Goal: Information Seeking & Learning: Learn about a topic

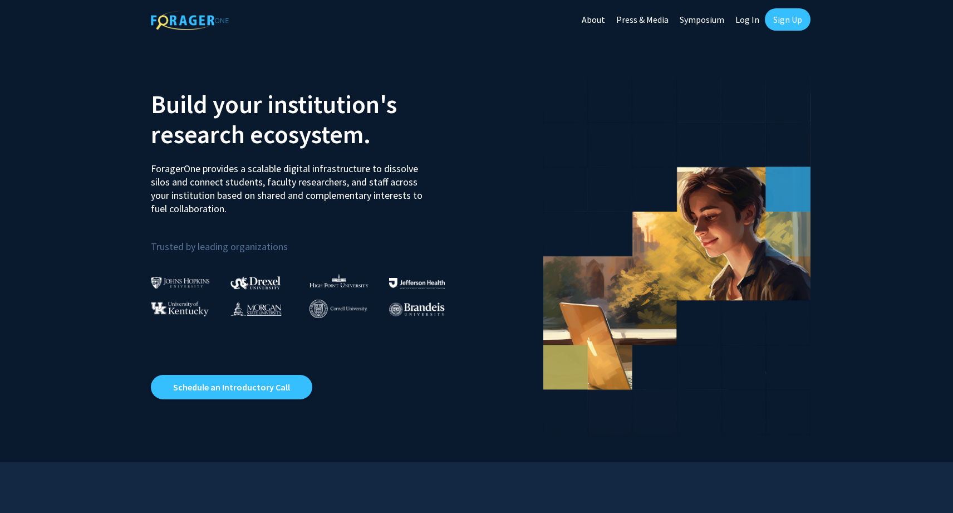
click at [742, 21] on link "Log In" at bounding box center [747, 19] width 35 height 39
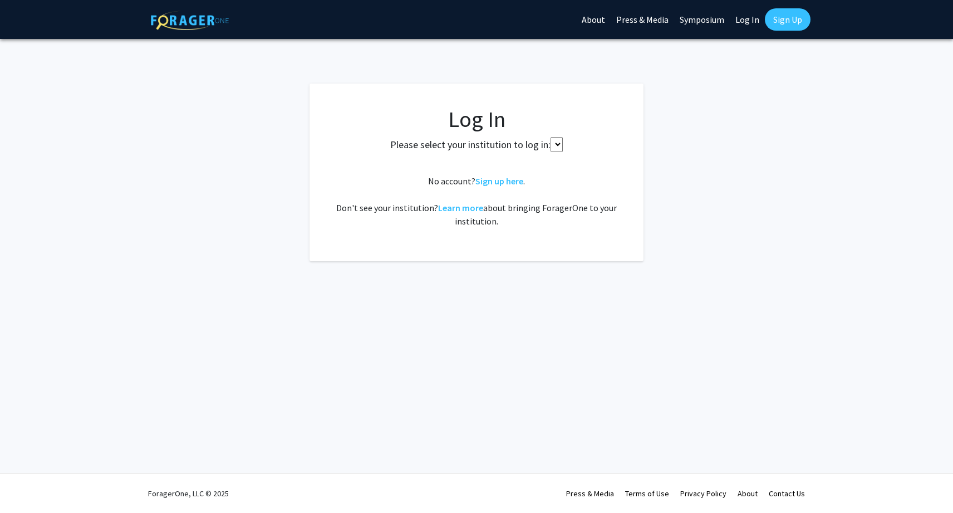
select select
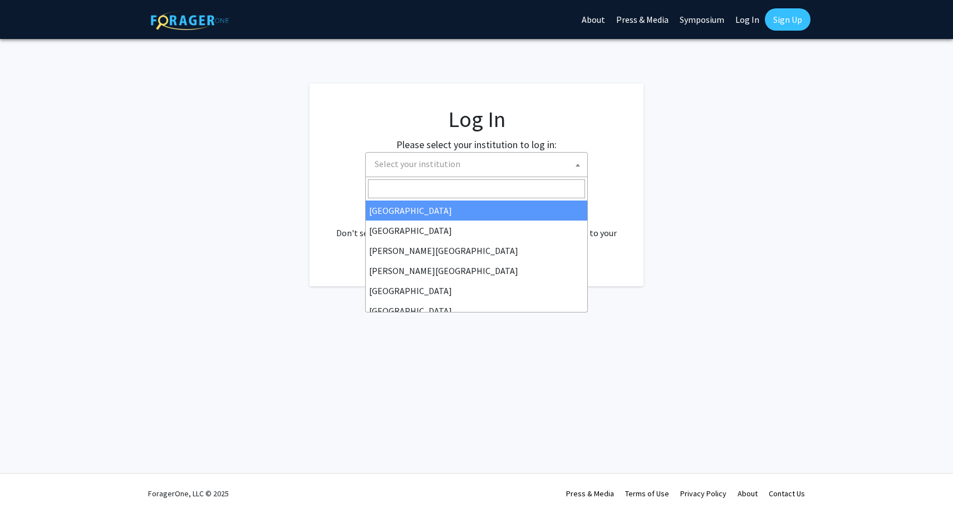
click at [459, 168] on span "Select your institution" at bounding box center [478, 164] width 217 height 23
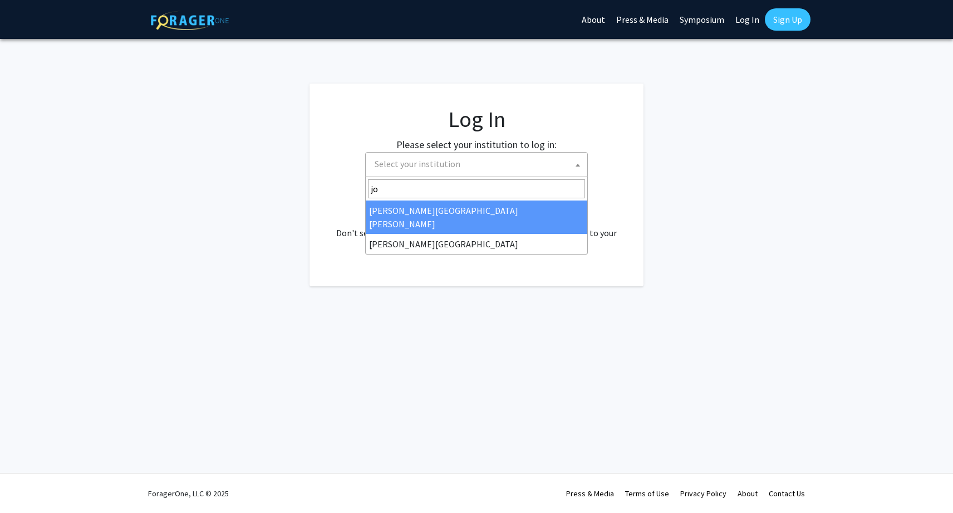
type input "joh"
select select "1"
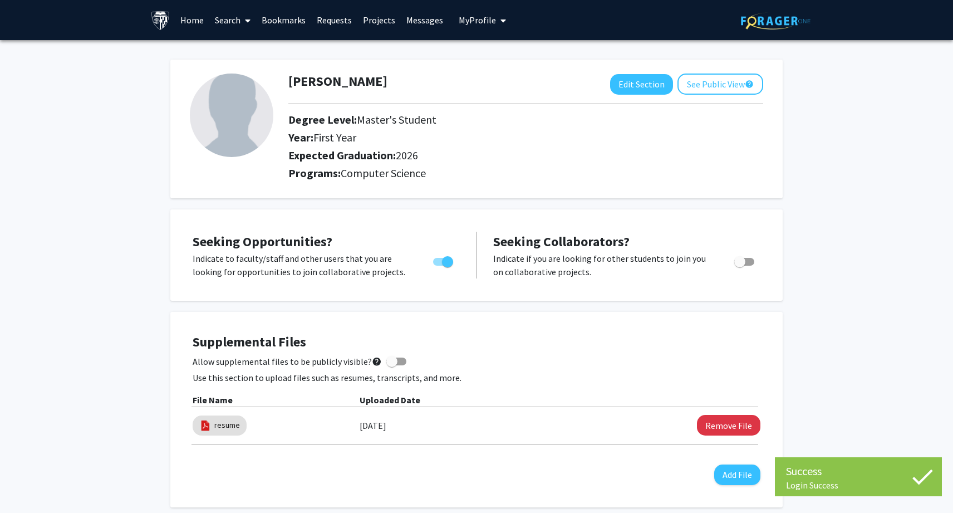
click at [380, 26] on link "Projects" at bounding box center [378, 20] width 43 height 39
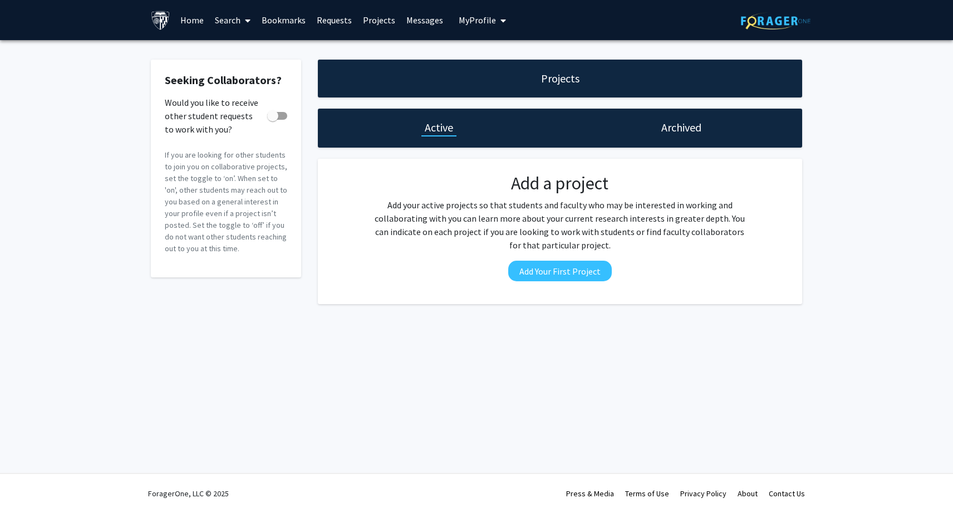
click at [299, 23] on link "Bookmarks" at bounding box center [283, 20] width 55 height 39
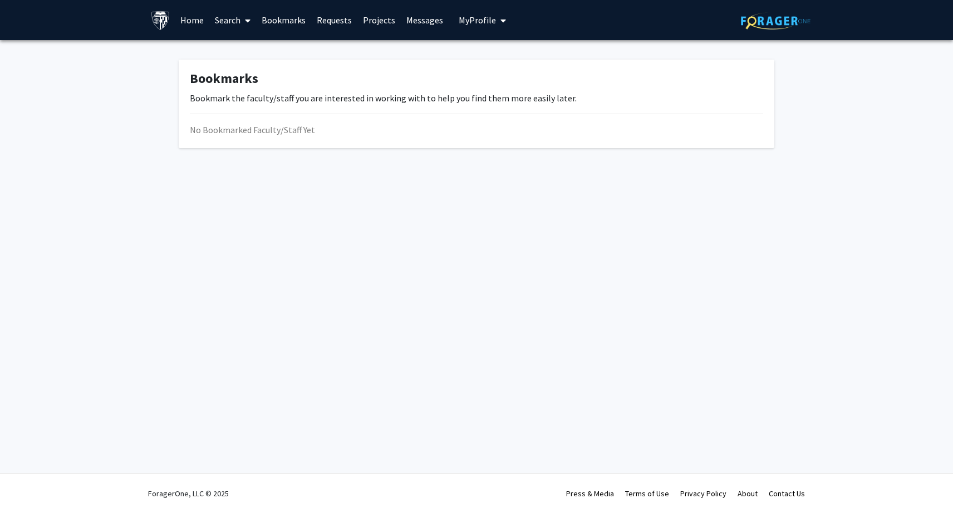
click at [229, 19] on link "Search" at bounding box center [232, 20] width 47 height 39
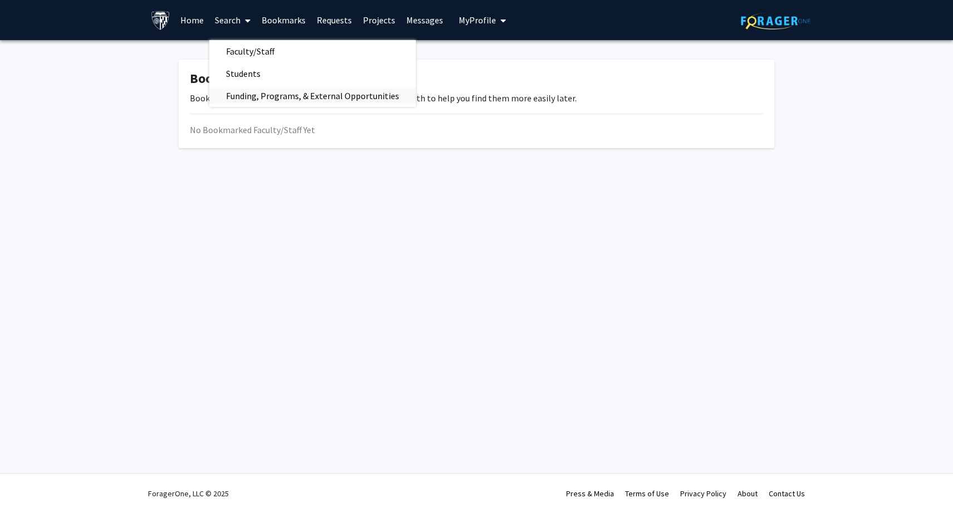
click at [274, 99] on span "Funding, Programs, & External Opportunities" at bounding box center [312, 96] width 207 height 22
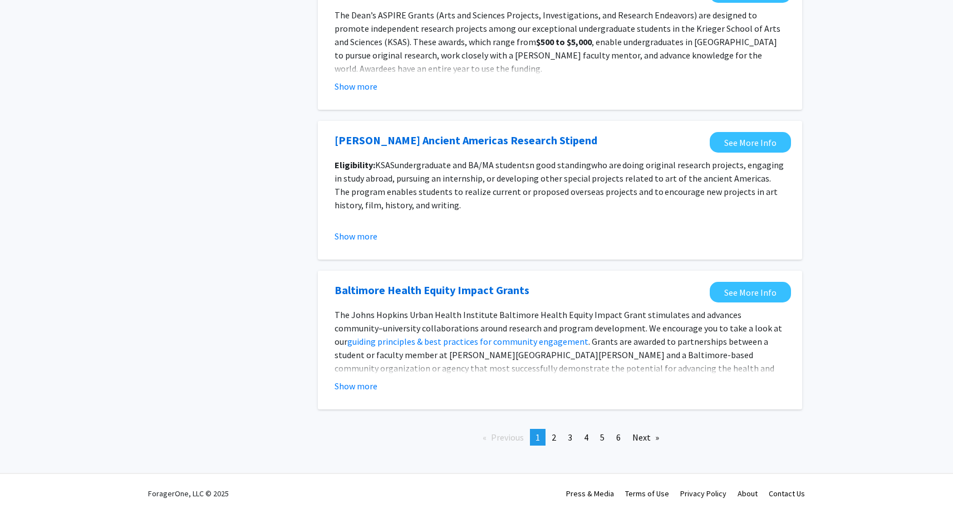
scroll to position [1160, 0]
click at [556, 440] on span "2" at bounding box center [554, 437] width 4 height 11
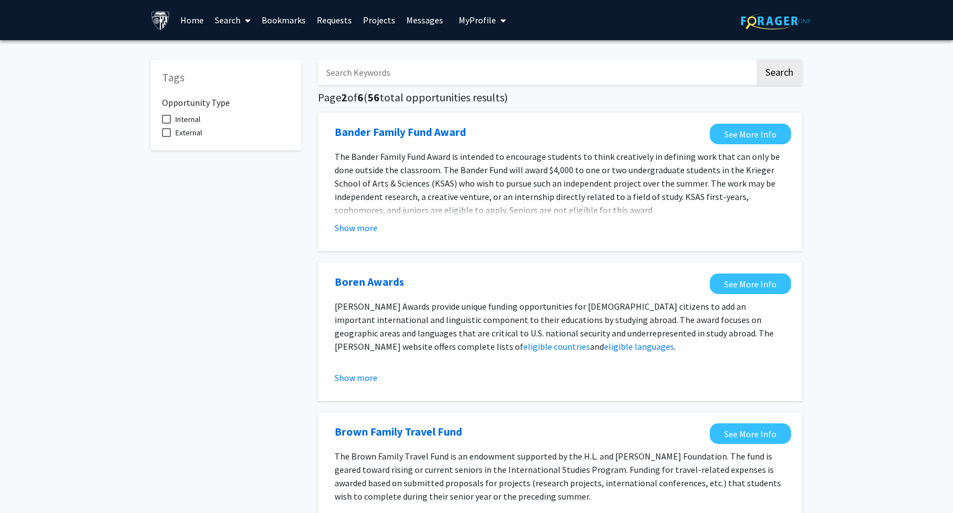
click at [371, 19] on link "Projects" at bounding box center [378, 20] width 43 height 39
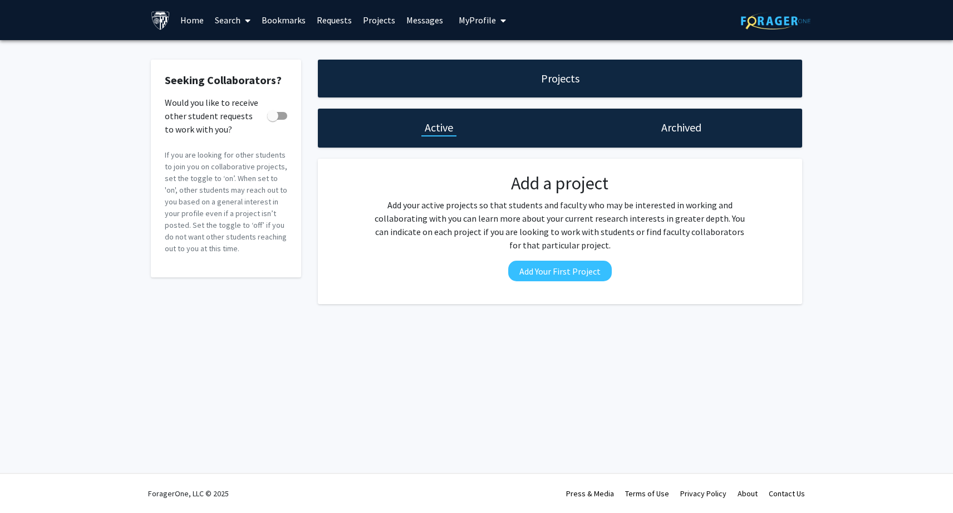
click at [223, 21] on link "Search" at bounding box center [232, 20] width 47 height 39
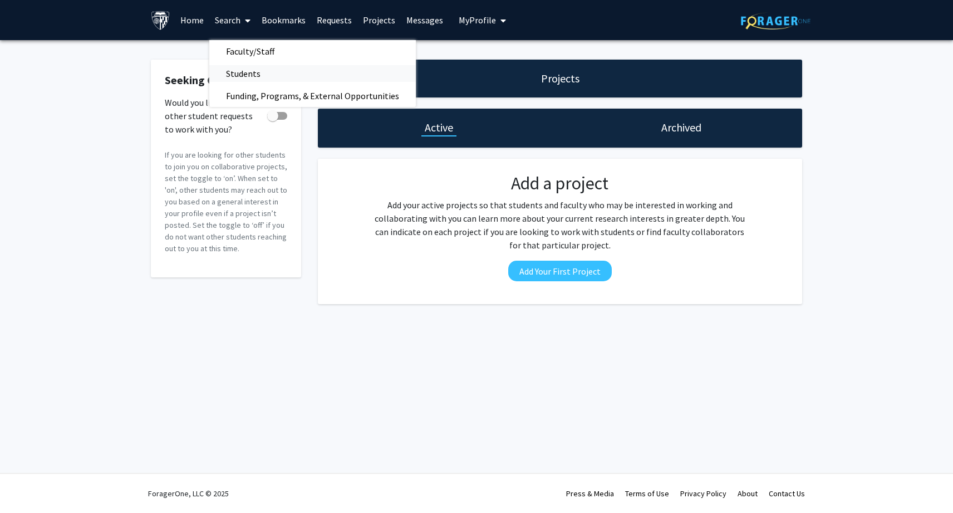
click at [257, 74] on span "Students" at bounding box center [243, 73] width 68 height 22
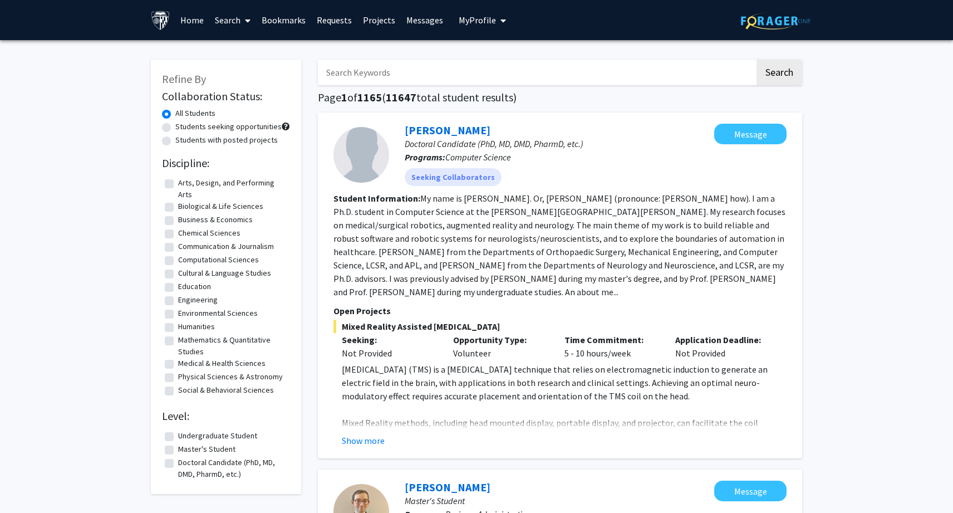
click at [232, 27] on link "Search" at bounding box center [232, 20] width 47 height 39
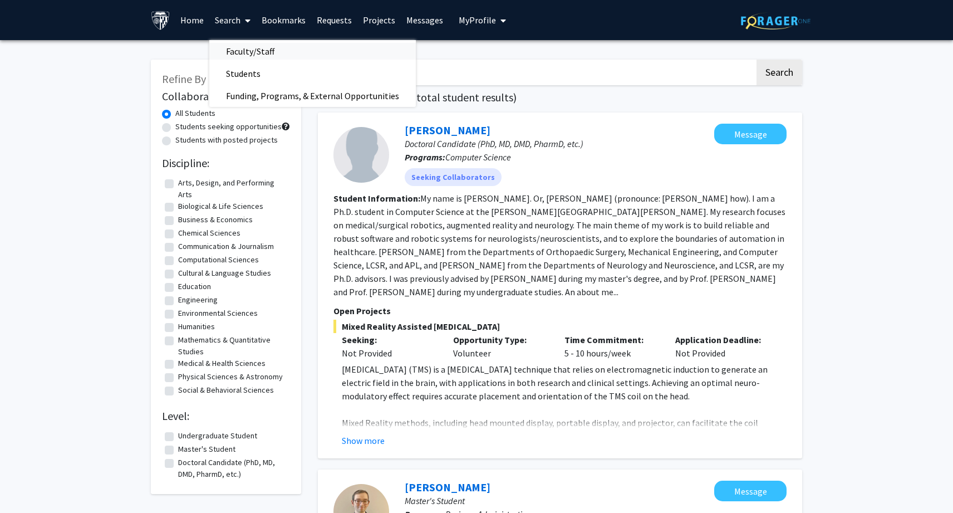
click at [253, 53] on span "Faculty/Staff" at bounding box center [250, 51] width 82 height 22
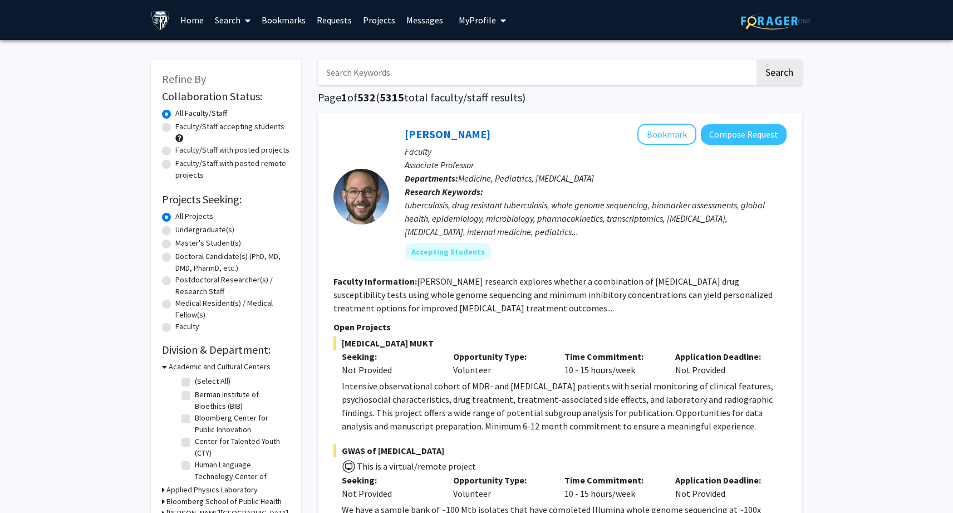
click at [175, 130] on label "Faculty/Staff accepting students" at bounding box center [229, 127] width 109 height 12
click at [175, 128] on input "Faculty/Staff accepting students" at bounding box center [178, 124] width 7 height 7
radio input "true"
click at [175, 246] on label "Master's Student(s)" at bounding box center [208, 243] width 66 height 12
click at [175, 244] on input "Master's Student(s)" at bounding box center [178, 240] width 7 height 7
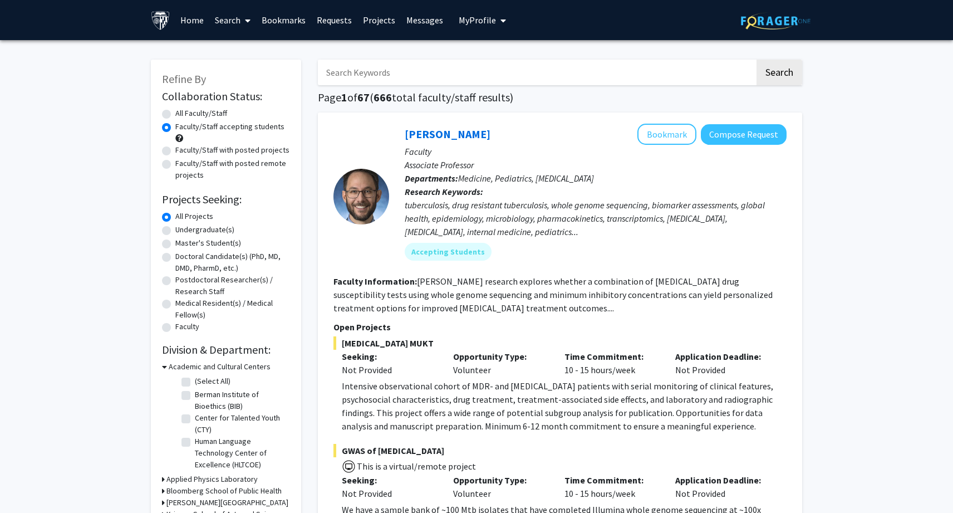
radio input "true"
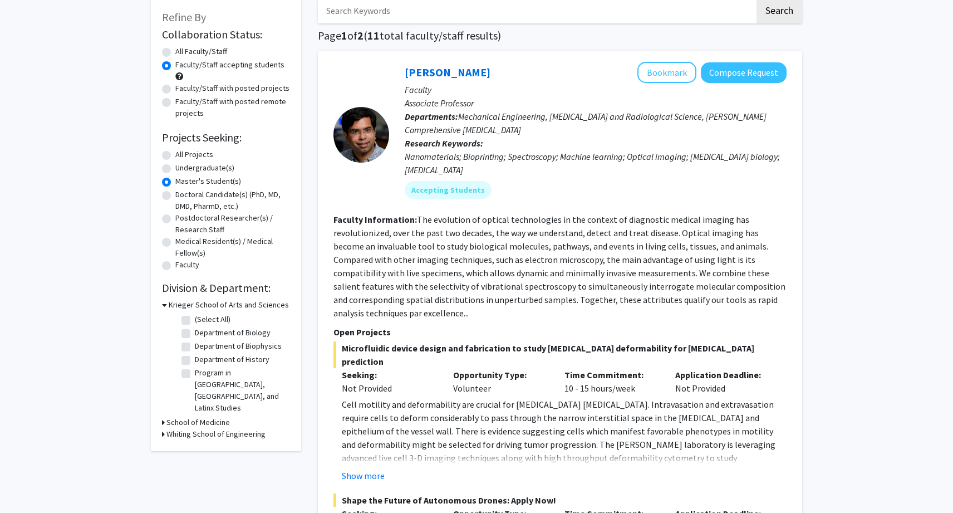
scroll to position [75, 0]
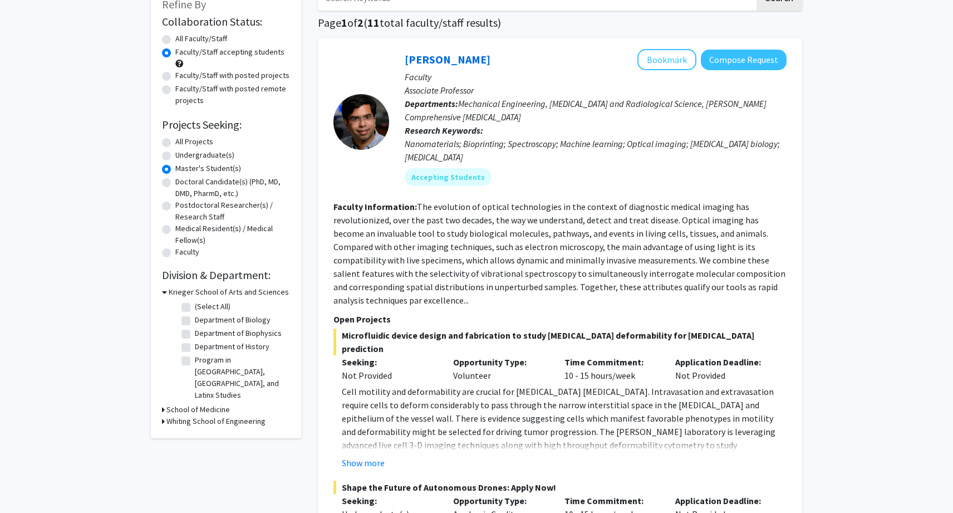
click at [201, 415] on h3 "Whiting School of Engineering" at bounding box center [215, 421] width 99 height 12
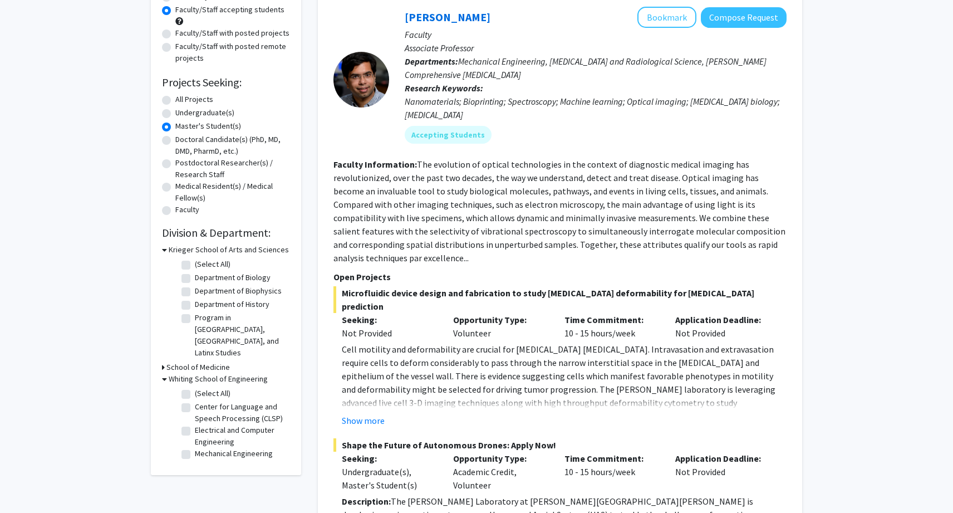
click at [195, 401] on label "Center for Language and Speech Processing (CLSP)" at bounding box center [241, 412] width 92 height 23
click at [195, 401] on input "Center for Language and Speech Processing (CLSP)" at bounding box center [198, 404] width 7 height 7
checkbox input "true"
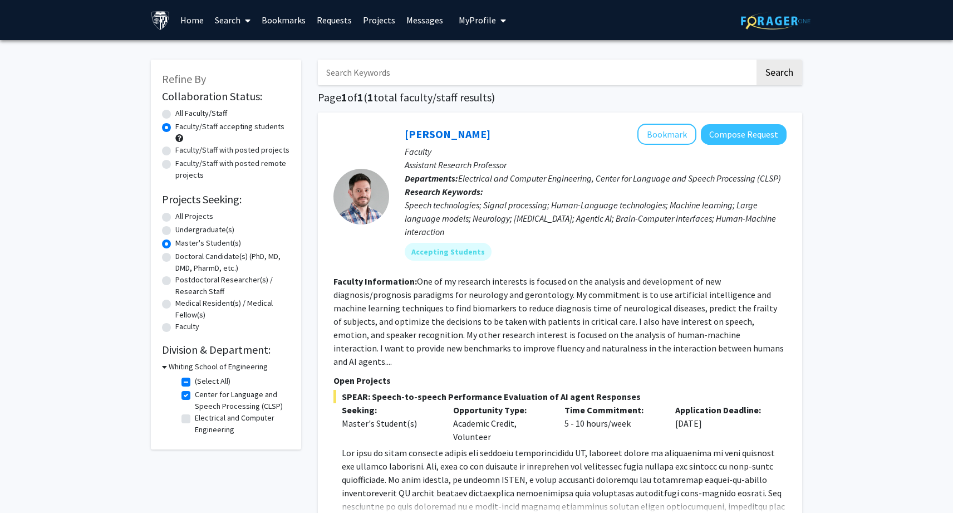
click at [195, 382] on label "(Select All)" at bounding box center [213, 381] width 36 height 12
click at [195, 382] on input "(Select All)" at bounding box center [198, 378] width 7 height 7
checkbox input "false"
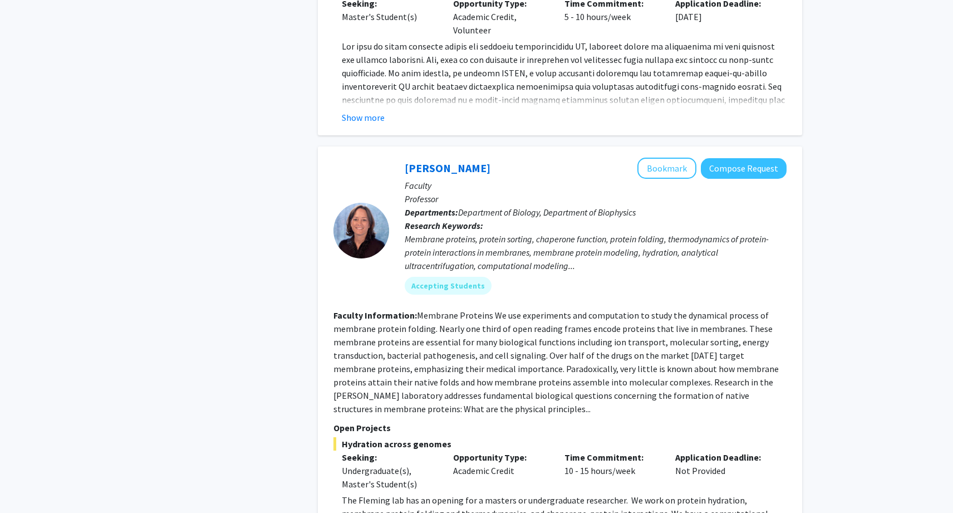
scroll to position [3765, 0]
